Goal: Task Accomplishment & Management: Use online tool/utility

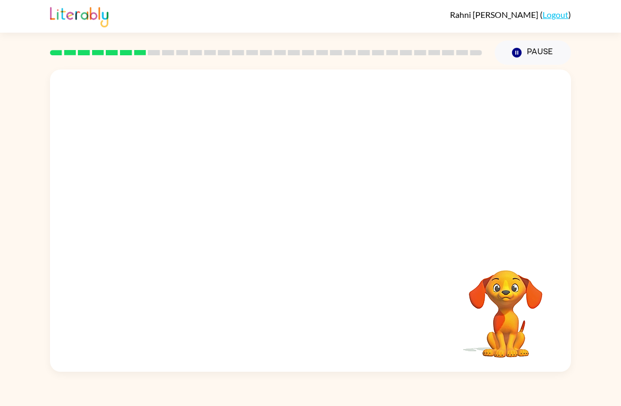
click at [284, 164] on video "Your browser must support playing .mp4 files to use Literably. Please try using…" at bounding box center [310, 158] width 521 height 178
click at [281, 162] on video "Your browser must support playing .mp4 files to use Literably. Please try using…" at bounding box center [310, 158] width 521 height 178
click at [339, 190] on video "Your browser must support playing .mp4 files to use Literably. Please try using…" at bounding box center [310, 158] width 521 height 178
click at [392, 154] on video "Your browser must support playing .mp4 files to use Literably. Please try using…" at bounding box center [310, 158] width 521 height 178
click at [328, 207] on button "button" at bounding box center [310, 226] width 67 height 38
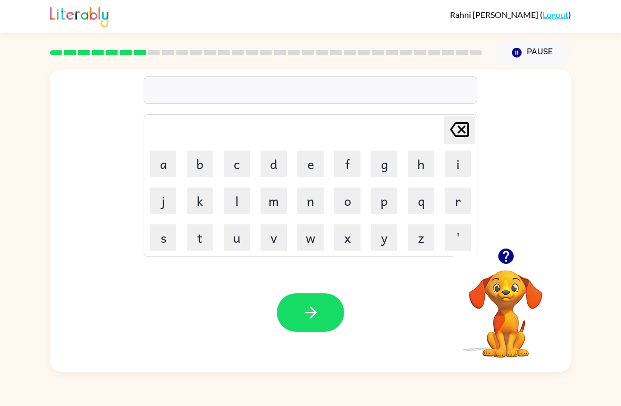
click at [205, 236] on button "t" at bounding box center [200, 237] width 26 height 26
click at [464, 198] on button "r" at bounding box center [458, 200] width 26 height 26
click at [449, 158] on button "i" at bounding box center [458, 164] width 26 height 26
click at [239, 155] on button "c" at bounding box center [237, 164] width 26 height 26
click at [620, 140] on div "tric Delete Delete last character input a b c d e f g h i j k l m n o p q r s t…" at bounding box center [310, 218] width 621 height 307
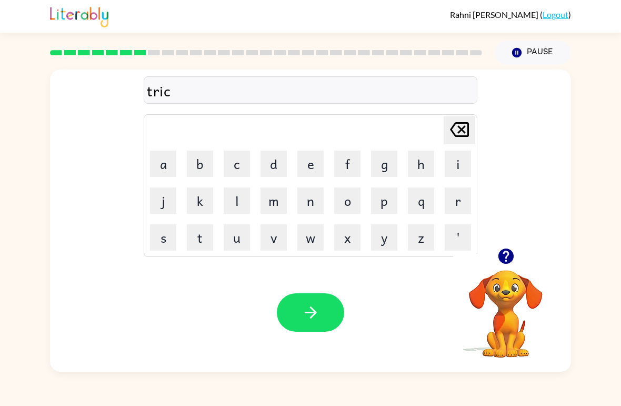
click at [506, 252] on icon "button" at bounding box center [506, 256] width 18 height 18
click at [312, 165] on button "e" at bounding box center [310, 164] width 26 height 26
click at [240, 200] on button "l" at bounding box center [237, 200] width 26 height 26
click at [462, 127] on icon "[PERSON_NAME] last character input" at bounding box center [459, 129] width 25 height 25
click at [462, 126] on icon "[PERSON_NAME] last character input" at bounding box center [459, 129] width 25 height 25
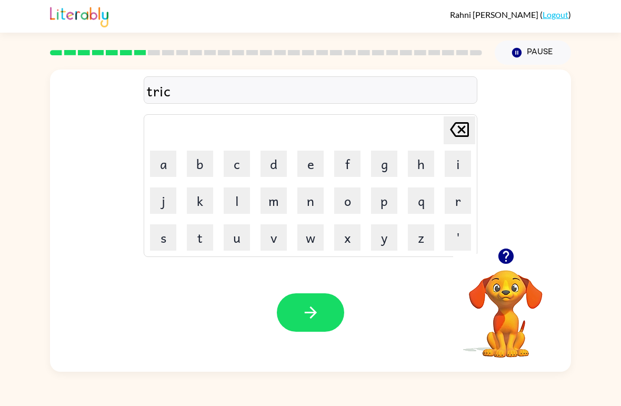
click at [241, 201] on button "l" at bounding box center [237, 200] width 26 height 26
click at [319, 304] on icon "button" at bounding box center [311, 312] width 18 height 18
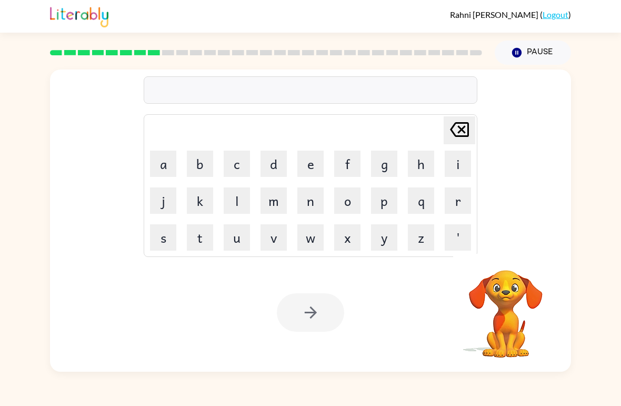
click at [282, 187] on button "m" at bounding box center [274, 200] width 26 height 26
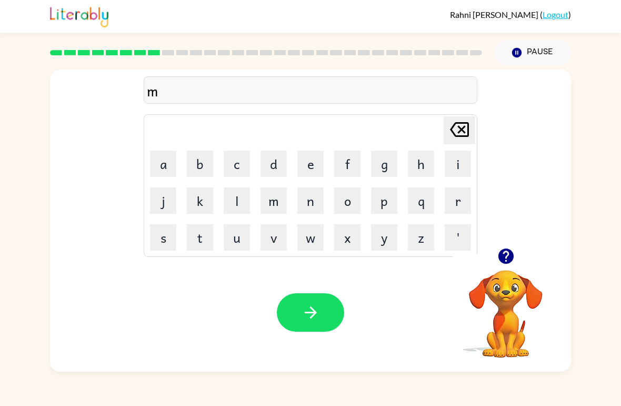
click at [451, 165] on button "i" at bounding box center [458, 164] width 26 height 26
click at [450, 207] on button "r" at bounding box center [458, 200] width 26 height 26
click at [451, 172] on button "i" at bounding box center [458, 164] width 26 height 26
click at [244, 165] on button "c" at bounding box center [237, 164] width 26 height 26
click at [168, 156] on button "a" at bounding box center [163, 164] width 26 height 26
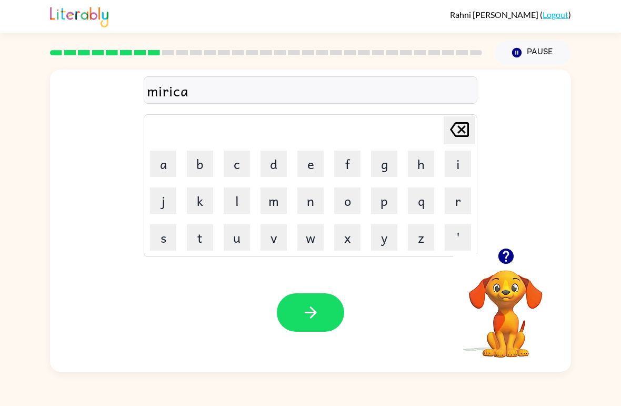
click at [455, 161] on button "i" at bounding box center [458, 164] width 26 height 26
click at [247, 198] on button "l" at bounding box center [237, 200] width 26 height 26
click at [302, 303] on button "button" at bounding box center [310, 312] width 67 height 38
click at [510, 262] on icon "button" at bounding box center [505, 256] width 15 height 15
click at [514, 253] on icon "button" at bounding box center [506, 256] width 18 height 18
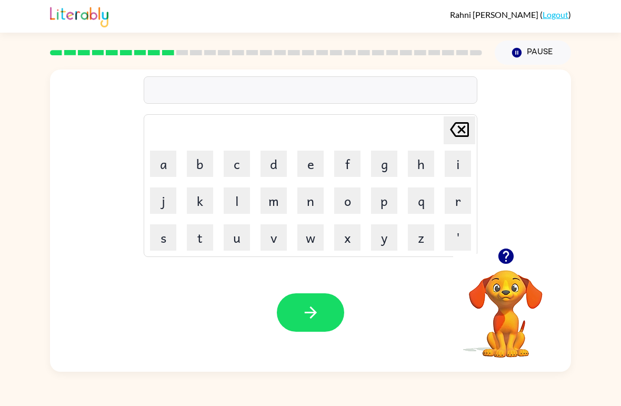
click at [316, 201] on button "n" at bounding box center [310, 200] width 26 height 26
click at [457, 158] on button "i" at bounding box center [458, 164] width 26 height 26
click at [274, 207] on button "m" at bounding box center [274, 200] width 26 height 26
click at [201, 174] on button "b" at bounding box center [200, 164] width 26 height 26
click at [239, 250] on button "u" at bounding box center [237, 237] width 26 height 26
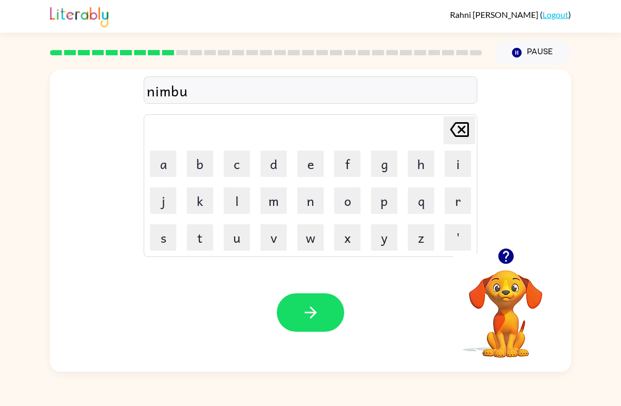
click at [243, 197] on button "l" at bounding box center [237, 200] width 26 height 26
click at [330, 316] on button "button" at bounding box center [310, 312] width 67 height 38
click at [242, 241] on button "u" at bounding box center [237, 237] width 26 height 26
click at [308, 205] on button "n" at bounding box center [310, 200] width 26 height 26
click at [346, 172] on button "f" at bounding box center [347, 164] width 26 height 26
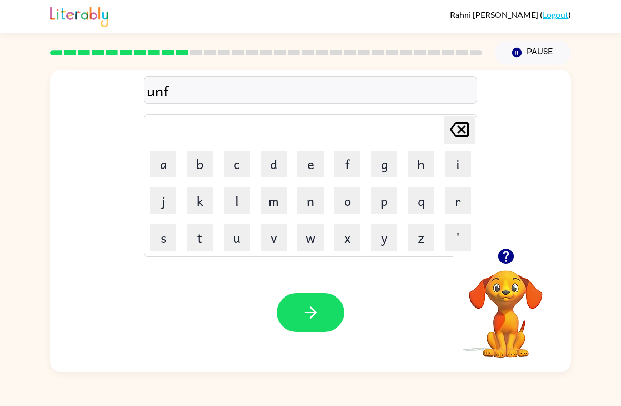
click at [355, 204] on button "o" at bounding box center [347, 200] width 26 height 26
click at [239, 207] on button "l" at bounding box center [237, 200] width 26 height 26
click at [276, 174] on button "d" at bounding box center [274, 164] width 26 height 26
click at [329, 304] on button "button" at bounding box center [310, 312] width 67 height 38
click at [273, 243] on button "v" at bounding box center [274, 237] width 26 height 26
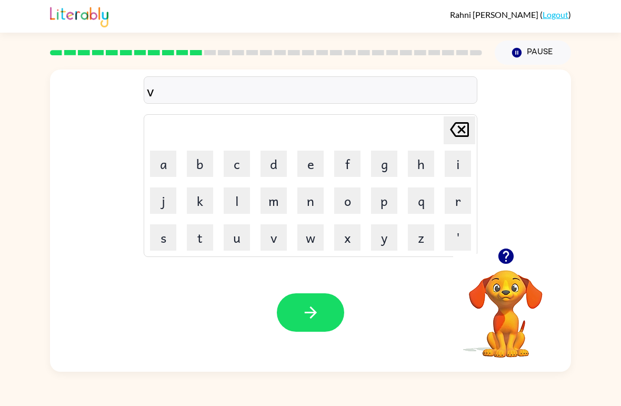
click at [348, 200] on button "o" at bounding box center [347, 200] width 26 height 26
click at [207, 241] on button "t" at bounding box center [200, 237] width 26 height 26
click at [312, 168] on button "e" at bounding box center [310, 164] width 26 height 26
click at [322, 304] on button "button" at bounding box center [310, 312] width 67 height 38
click at [508, 261] on icon "button" at bounding box center [505, 256] width 15 height 15
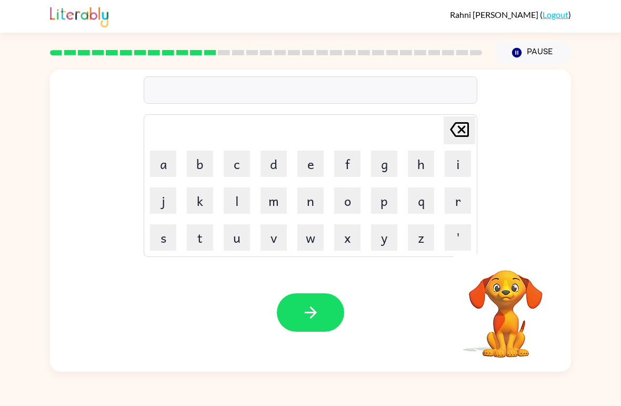
click at [202, 161] on button "b" at bounding box center [200, 164] width 26 height 26
click at [311, 170] on button "e" at bounding box center [310, 164] width 26 height 26
click at [271, 173] on button "d" at bounding box center [274, 164] width 26 height 26
click at [198, 232] on button "t" at bounding box center [200, 237] width 26 height 26
click at [454, 165] on button "i" at bounding box center [458, 164] width 26 height 26
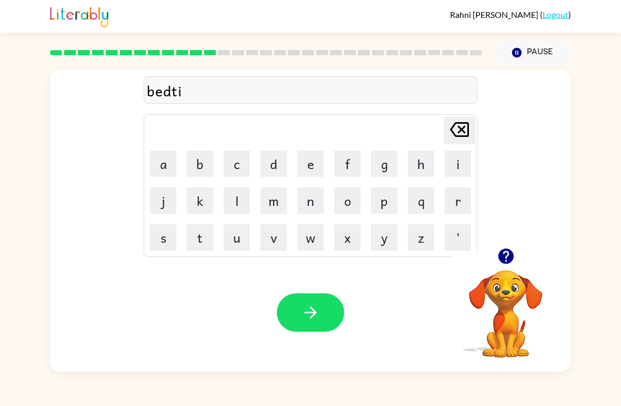
click at [276, 207] on button "m" at bounding box center [274, 200] width 26 height 26
click at [320, 158] on button "e" at bounding box center [310, 164] width 26 height 26
click at [324, 316] on button "button" at bounding box center [310, 312] width 67 height 38
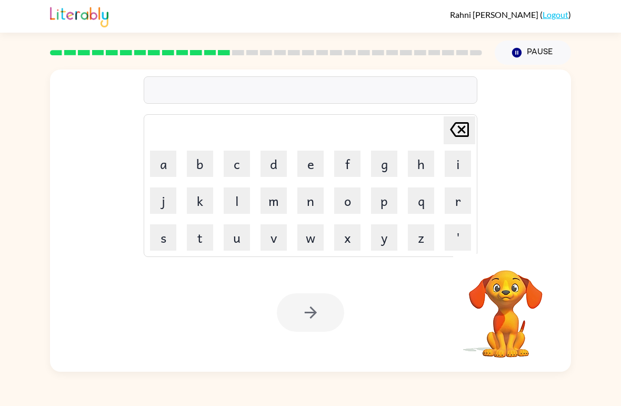
click at [359, 162] on button "f" at bounding box center [347, 164] width 26 height 26
click at [460, 134] on icon "[PERSON_NAME] last character input" at bounding box center [459, 129] width 25 height 25
click at [300, 308] on button "button" at bounding box center [310, 312] width 67 height 38
click at [280, 165] on button "d" at bounding box center [274, 164] width 26 height 26
click at [309, 203] on button "n" at bounding box center [310, 200] width 26 height 26
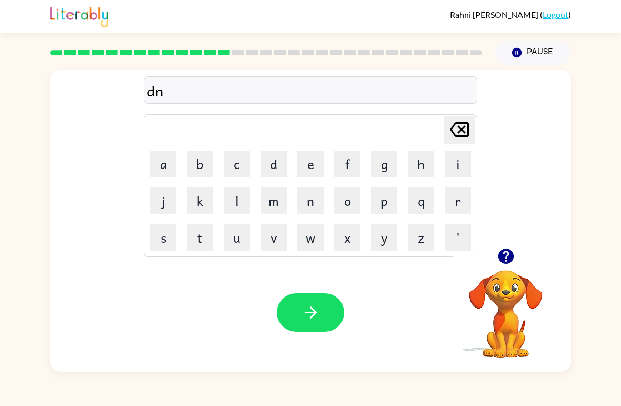
click at [450, 143] on div "[PERSON_NAME] last character input" at bounding box center [459, 130] width 25 height 27
click at [247, 237] on button "u" at bounding box center [237, 237] width 26 height 26
click at [316, 208] on button "n" at bounding box center [310, 200] width 26 height 26
click at [203, 158] on button "b" at bounding box center [200, 164] width 26 height 26
click at [469, 133] on icon at bounding box center [459, 129] width 19 height 15
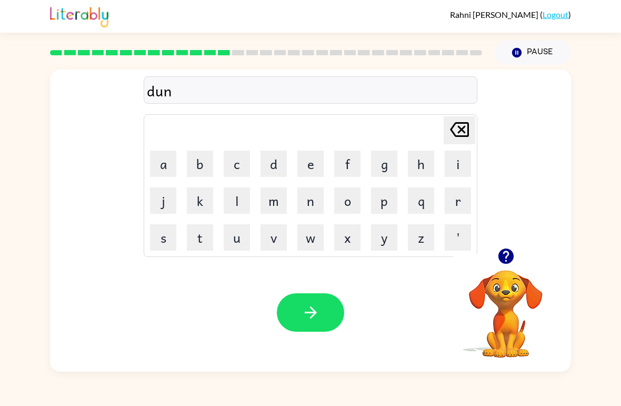
click at [469, 133] on icon at bounding box center [459, 129] width 19 height 15
click at [456, 133] on icon "[PERSON_NAME] last character input" at bounding box center [459, 129] width 25 height 25
click at [465, 133] on icon at bounding box center [459, 129] width 19 height 15
click at [462, 133] on icon "[PERSON_NAME] last character input" at bounding box center [459, 129] width 25 height 25
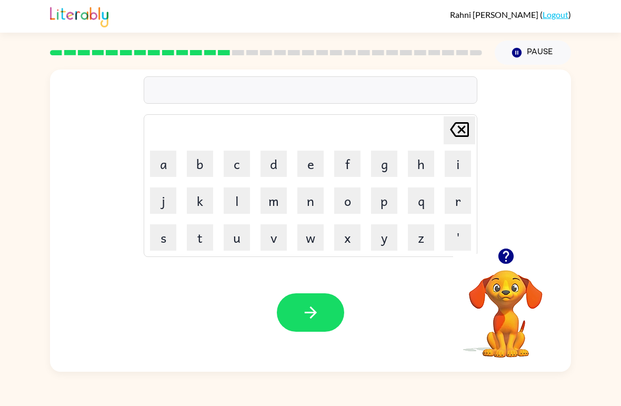
click at [503, 263] on icon "button" at bounding box center [505, 256] width 15 height 15
click at [355, 156] on button "f" at bounding box center [347, 164] width 26 height 26
click at [460, 173] on button "i" at bounding box center [458, 164] width 26 height 26
click at [206, 236] on button "t" at bounding box center [200, 237] width 26 height 26
click at [307, 205] on button "n" at bounding box center [310, 200] width 26 height 26
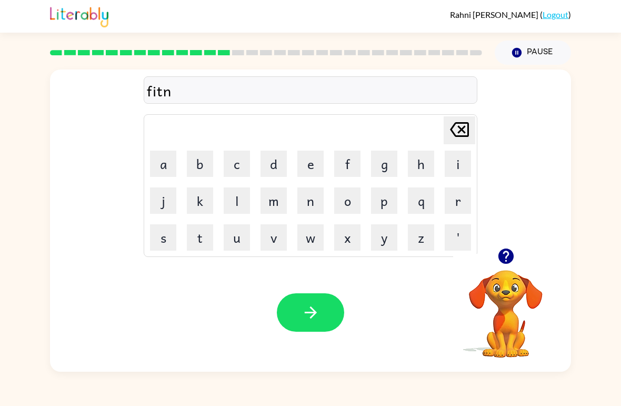
click at [306, 167] on button "e" at bounding box center [310, 164] width 26 height 26
click at [172, 239] on button "s" at bounding box center [163, 237] width 26 height 26
click at [171, 238] on button "s" at bounding box center [163, 237] width 26 height 26
click at [318, 312] on icon "button" at bounding box center [311, 312] width 18 height 18
click at [208, 170] on button "b" at bounding box center [200, 164] width 26 height 26
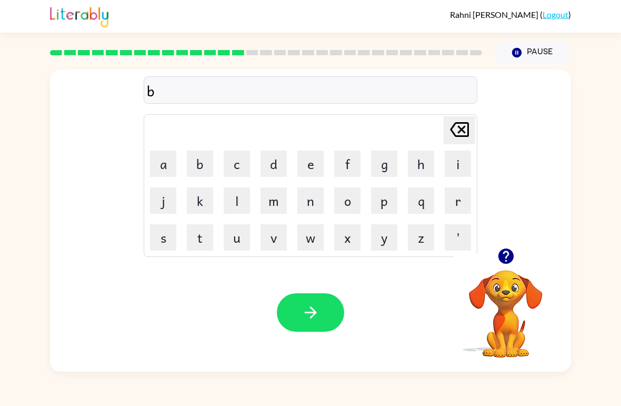
click at [454, 128] on icon "[PERSON_NAME] last character input" at bounding box center [459, 129] width 25 height 25
click at [273, 168] on button "d" at bounding box center [274, 164] width 26 height 26
click at [233, 199] on button "l" at bounding box center [237, 200] width 26 height 26
click at [167, 170] on button "a" at bounding box center [163, 164] width 26 height 26
click at [386, 241] on button "y" at bounding box center [384, 237] width 26 height 26
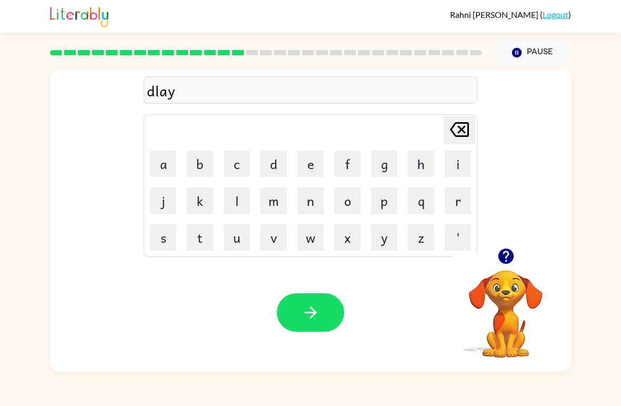
click at [335, 305] on button "button" at bounding box center [310, 312] width 67 height 38
click at [202, 235] on button "t" at bounding box center [200, 237] width 26 height 26
click at [446, 206] on button "r" at bounding box center [458, 200] width 26 height 26
click at [316, 165] on button "e" at bounding box center [310, 164] width 26 height 26
click at [314, 236] on button "w" at bounding box center [310, 237] width 26 height 26
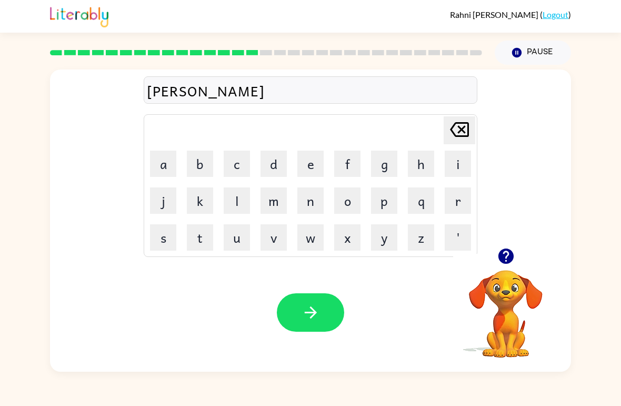
click at [460, 135] on icon "[PERSON_NAME] last character input" at bounding box center [459, 129] width 25 height 25
click at [273, 205] on button "m" at bounding box center [274, 200] width 26 height 26
click at [313, 303] on button "button" at bounding box center [310, 312] width 67 height 38
click at [171, 240] on button "s" at bounding box center [163, 237] width 26 height 26
click at [321, 165] on button "e" at bounding box center [310, 164] width 26 height 26
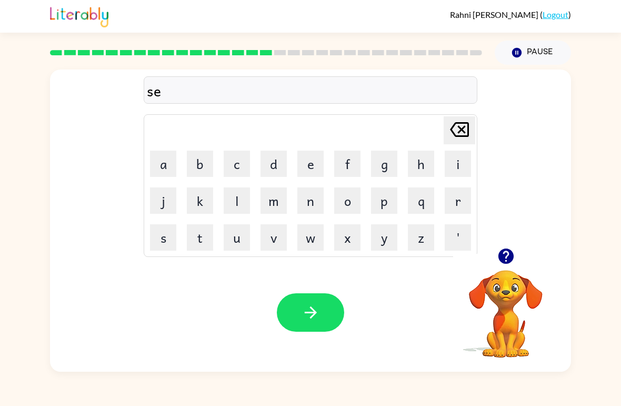
click at [210, 231] on button "t" at bounding box center [200, 237] width 26 height 26
click at [309, 310] on icon "button" at bounding box center [311, 312] width 18 height 18
click at [392, 160] on button "g" at bounding box center [384, 164] width 26 height 26
click at [463, 200] on button "r" at bounding box center [458, 200] width 26 height 26
click at [453, 155] on button "i" at bounding box center [458, 164] width 26 height 26
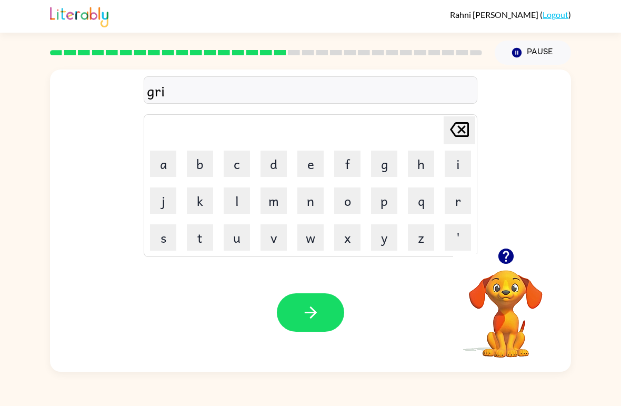
click at [269, 204] on button "m" at bounding box center [274, 200] width 26 height 26
click at [453, 166] on button "i" at bounding box center [458, 164] width 26 height 26
click at [316, 206] on button "n" at bounding box center [310, 200] width 26 height 26
click at [389, 169] on button "g" at bounding box center [384, 164] width 26 height 26
click at [316, 301] on button "button" at bounding box center [310, 312] width 67 height 38
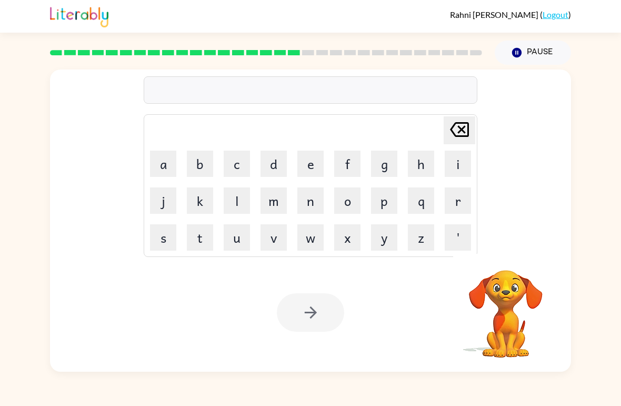
click at [394, 200] on button "p" at bounding box center [384, 200] width 26 height 26
click at [239, 208] on button "l" at bounding box center [237, 200] width 26 height 26
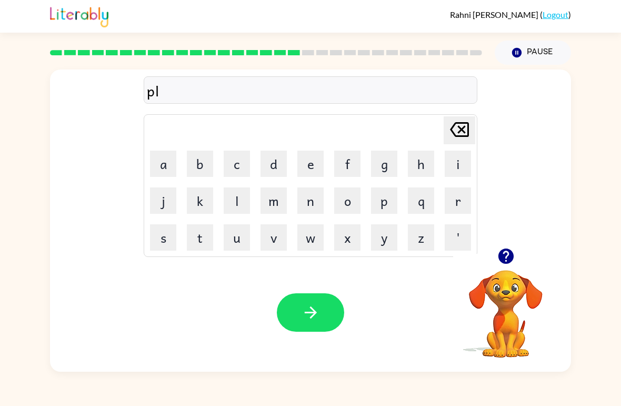
click at [157, 160] on button "a" at bounding box center [163, 164] width 26 height 26
click at [174, 234] on button "s" at bounding box center [163, 237] width 26 height 26
click at [207, 242] on button "t" at bounding box center [200, 237] width 26 height 26
click at [462, 158] on button "i" at bounding box center [458, 164] width 26 height 26
click at [243, 173] on button "c" at bounding box center [237, 164] width 26 height 26
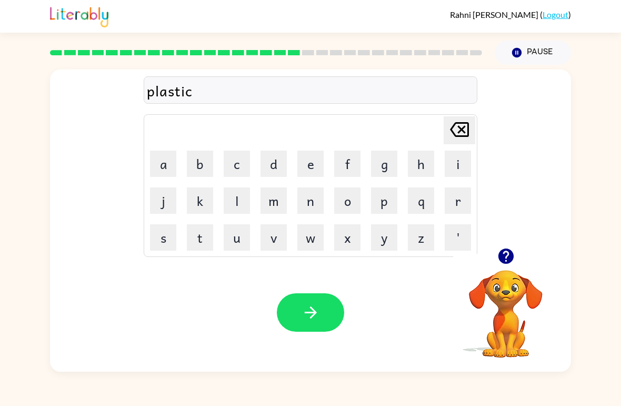
click at [315, 308] on icon "button" at bounding box center [311, 312] width 18 height 18
click at [505, 251] on icon "button" at bounding box center [505, 256] width 15 height 15
click at [280, 166] on button "d" at bounding box center [274, 164] width 26 height 26
click at [465, 161] on button "i" at bounding box center [458, 164] width 26 height 26
click at [163, 240] on button "s" at bounding box center [163, 237] width 26 height 26
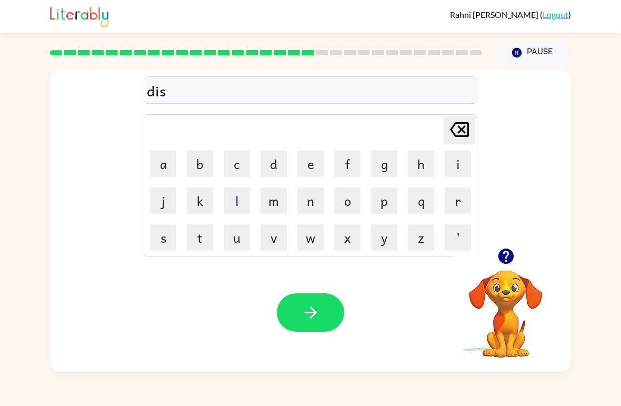
click at [380, 212] on button "p" at bounding box center [384, 200] width 26 height 26
click at [385, 203] on button "p" at bounding box center [384, 200] width 26 height 26
click at [461, 133] on icon "[PERSON_NAME] last character input" at bounding box center [459, 129] width 25 height 25
click at [167, 175] on button "a" at bounding box center [163, 164] width 26 height 26
click at [237, 203] on button "l" at bounding box center [237, 200] width 26 height 26
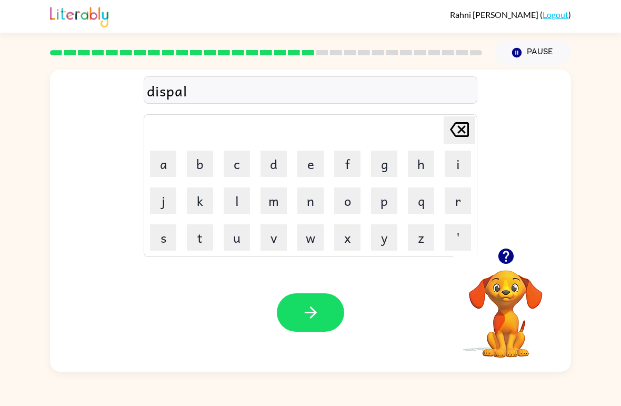
click at [389, 244] on button "y" at bounding box center [384, 237] width 26 height 26
click at [313, 310] on icon "button" at bounding box center [310, 312] width 12 height 12
click at [165, 384] on div "[PERSON_NAME] ( Logout ) Pause Pause Delete Delete last character input a b c d…" at bounding box center [310, 203] width 621 height 406
click at [518, 251] on button "button" at bounding box center [506, 256] width 27 height 27
click at [519, 252] on div "[PERSON_NAME] last character input a b c d e f g h i j k l m n o p q r s t u v …" at bounding box center [310, 220] width 521 height 302
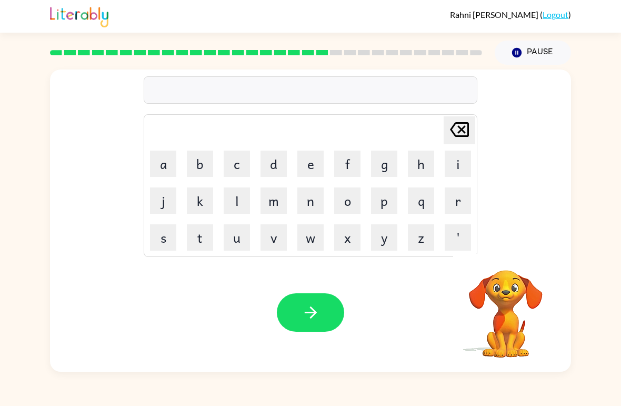
click at [274, 167] on button "d" at bounding box center [274, 164] width 26 height 26
click at [234, 234] on button "u" at bounding box center [237, 237] width 26 height 26
click at [173, 235] on button "s" at bounding box center [163, 237] width 26 height 26
click at [309, 162] on button "e" at bounding box center [310, 164] width 26 height 26
click at [283, 170] on button "d" at bounding box center [274, 164] width 26 height 26
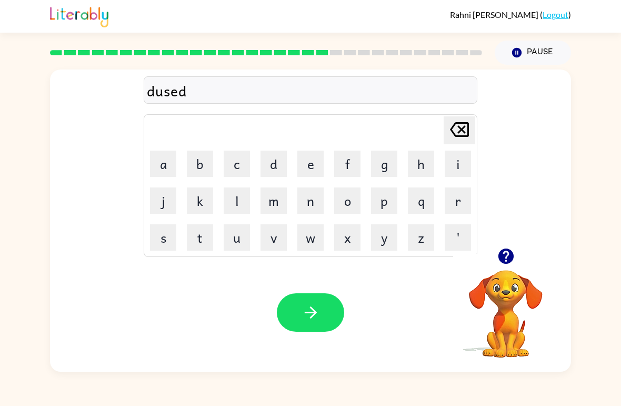
click at [310, 301] on button "button" at bounding box center [310, 312] width 67 height 38
